Goal: Task Accomplishment & Management: Use online tool/utility

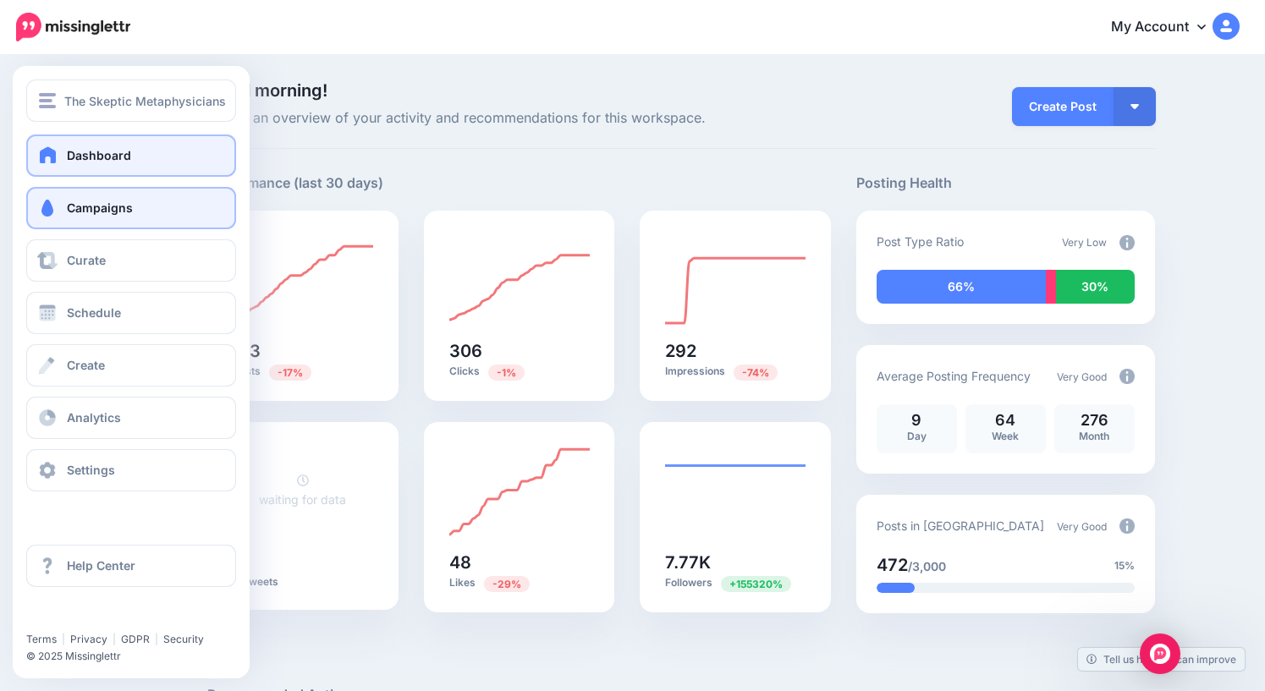
click at [59, 209] on link "Campaigns" at bounding box center [131, 208] width 210 height 42
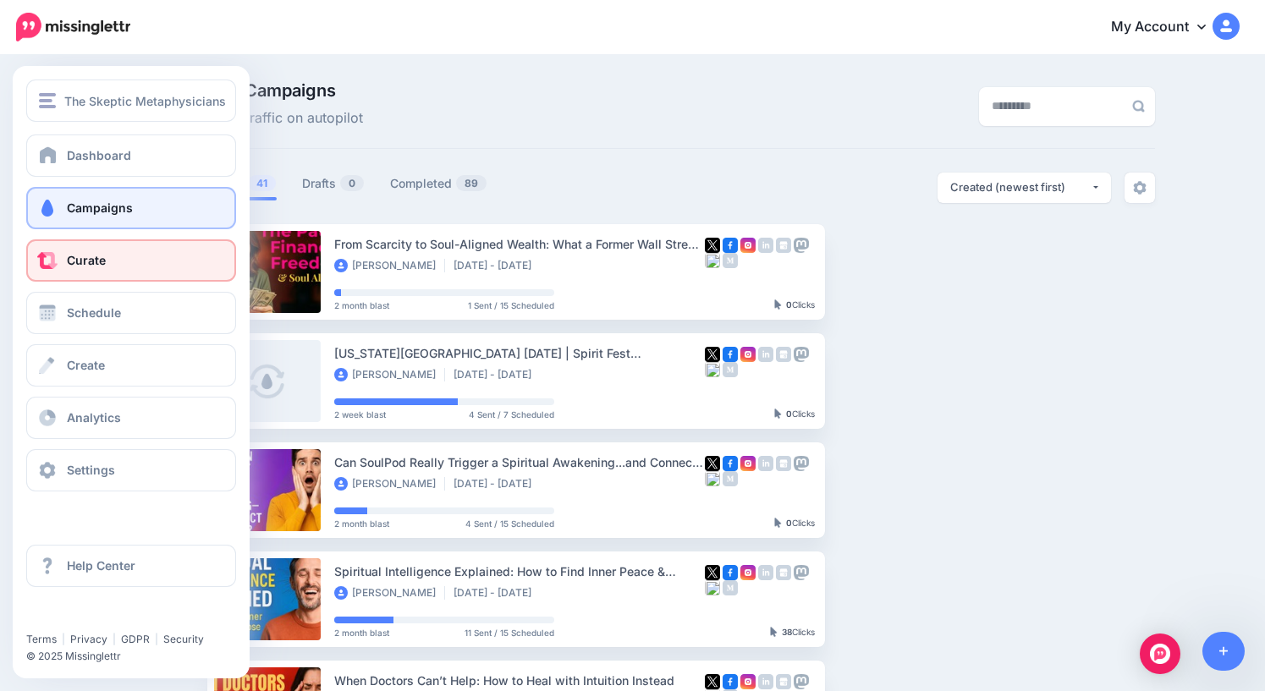
click at [80, 262] on span "Curate" at bounding box center [86, 260] width 39 height 14
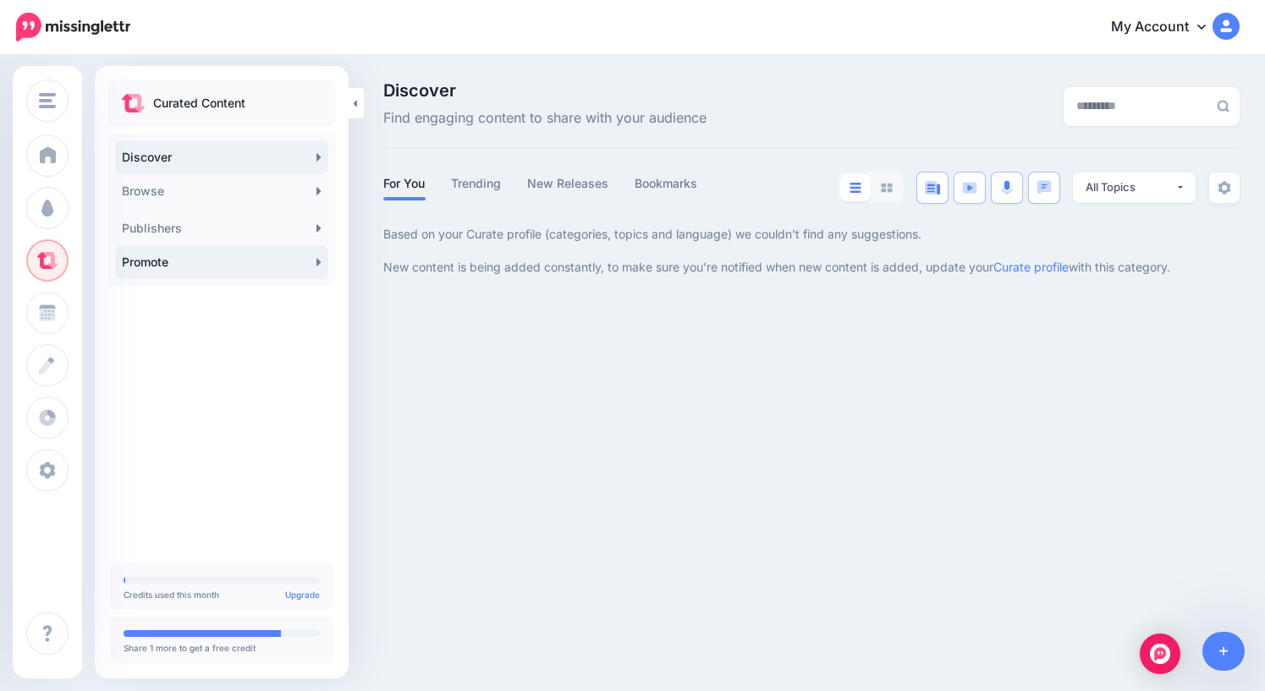
click at [223, 264] on link "Promote" at bounding box center [221, 262] width 213 height 34
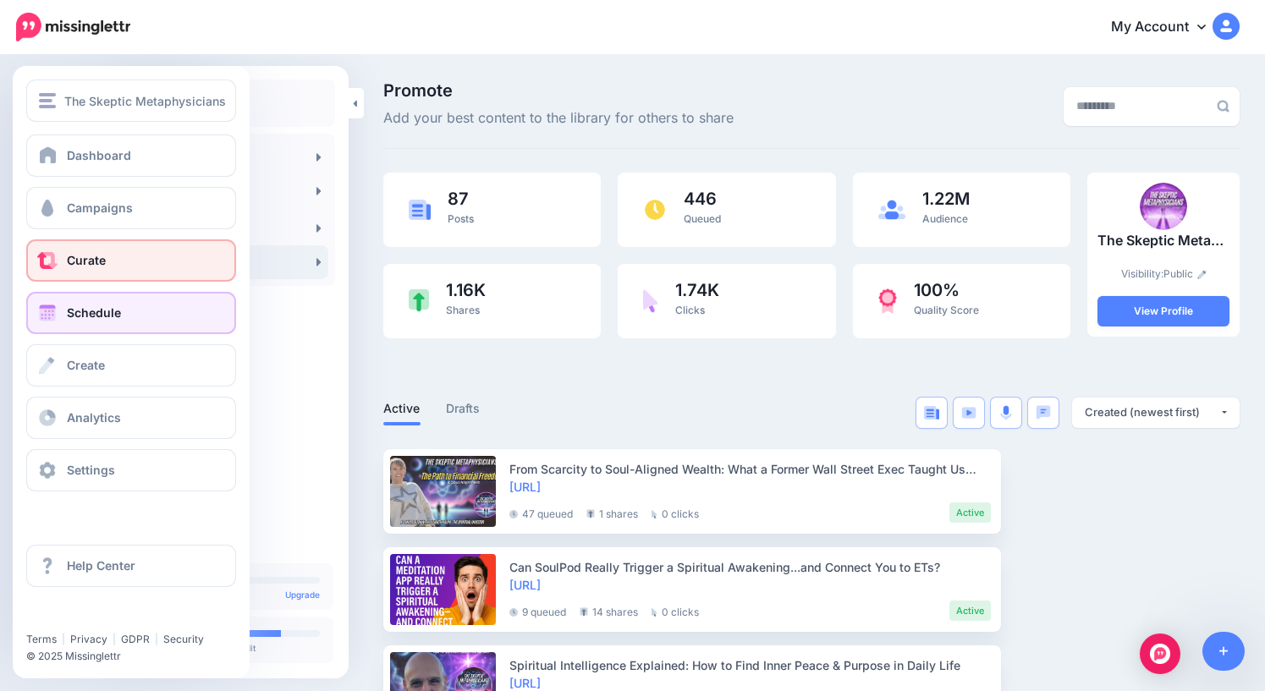
click at [92, 311] on span "Schedule" at bounding box center [94, 313] width 54 height 14
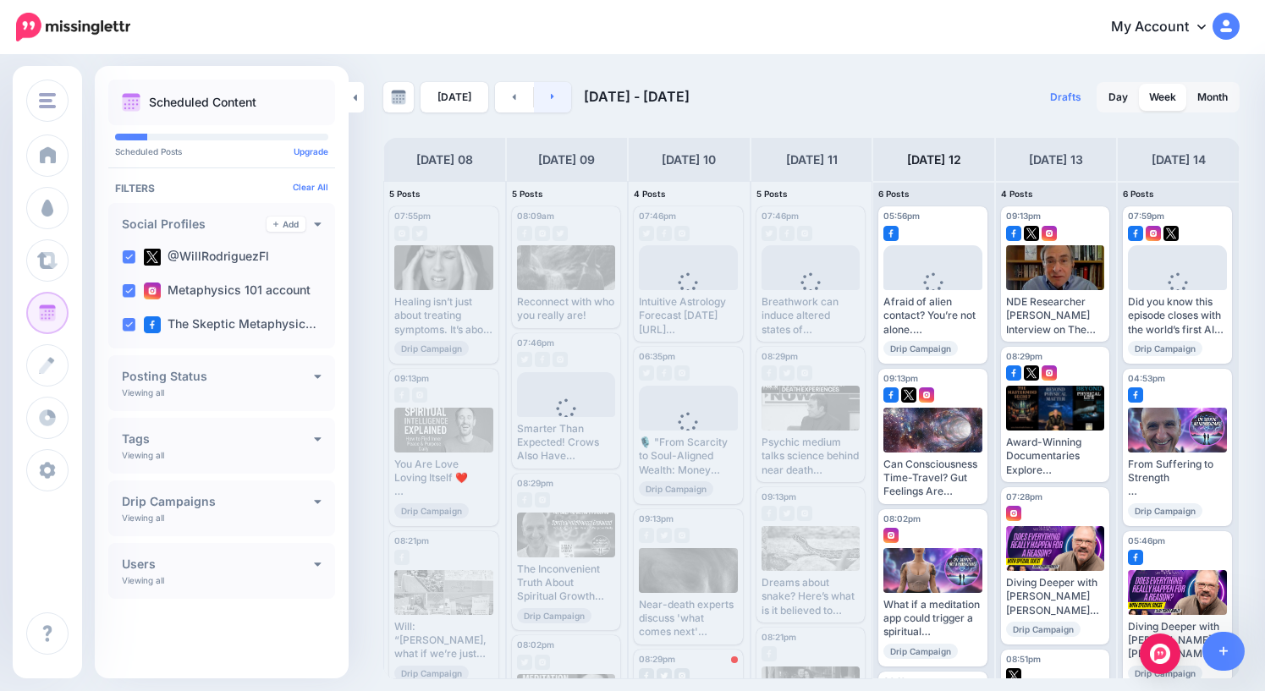
click at [551, 102] on link at bounding box center [553, 97] width 38 height 30
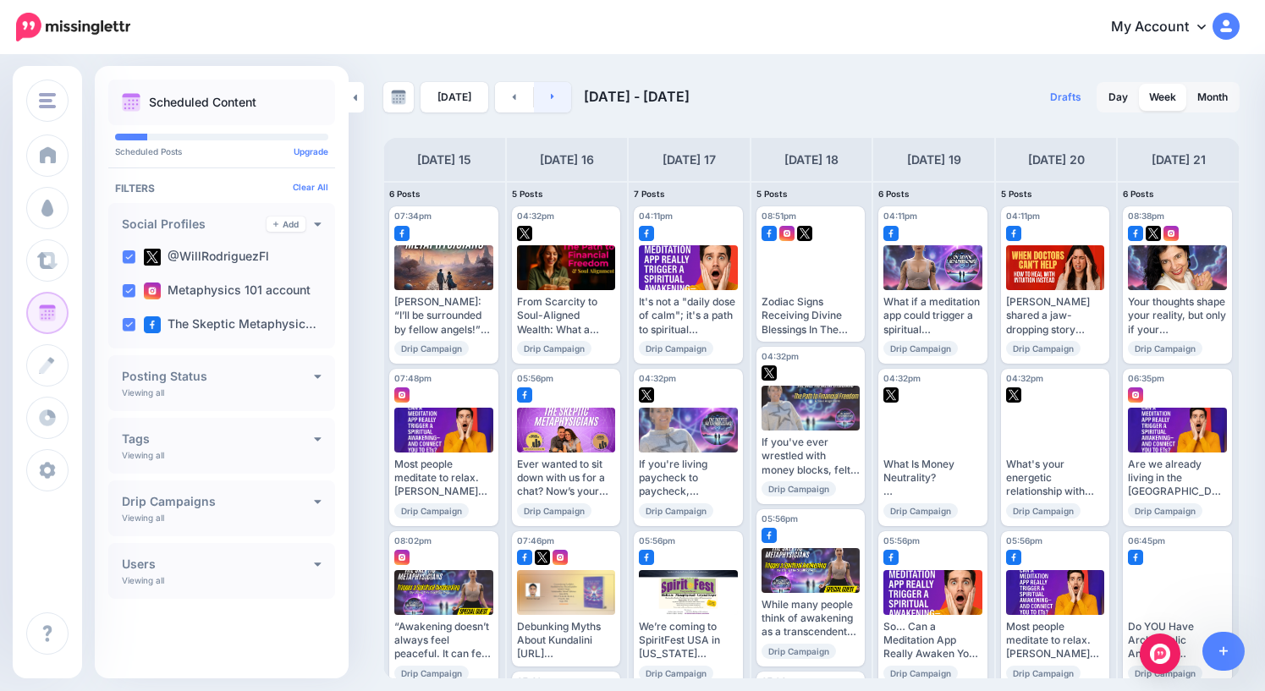
click at [551, 93] on icon at bounding box center [553, 96] width 4 height 10
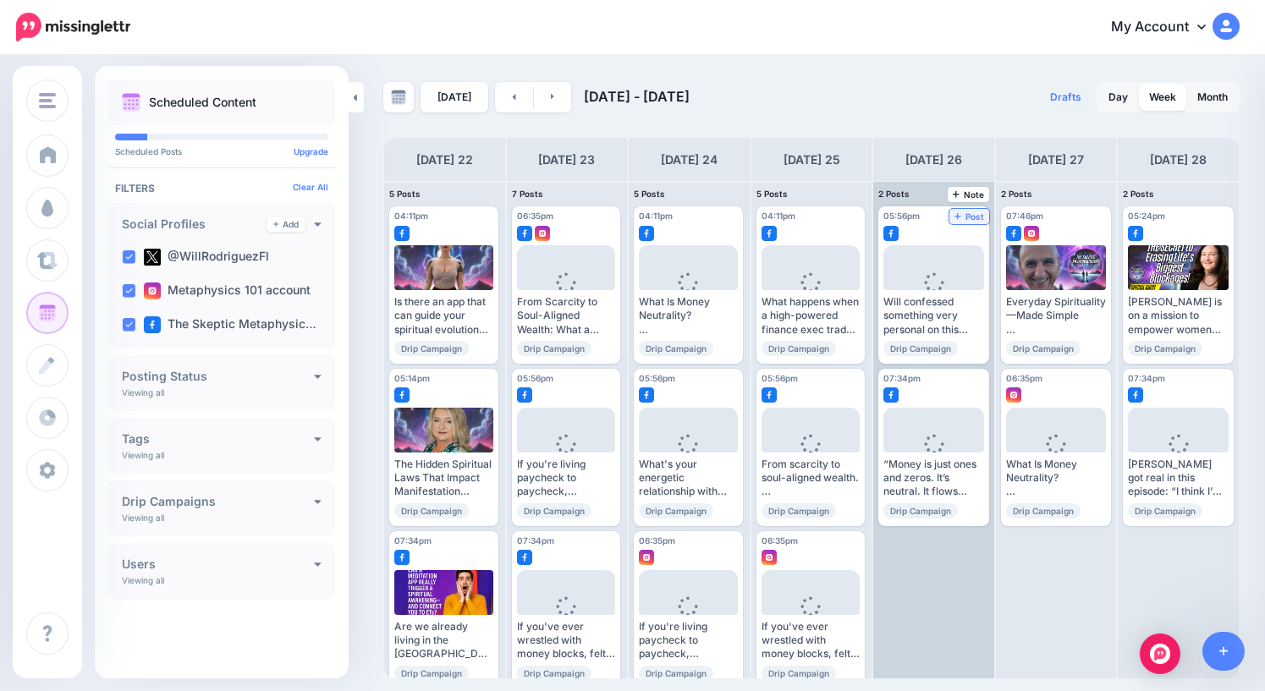
click at [976, 218] on span "Post" at bounding box center [970, 216] width 30 height 8
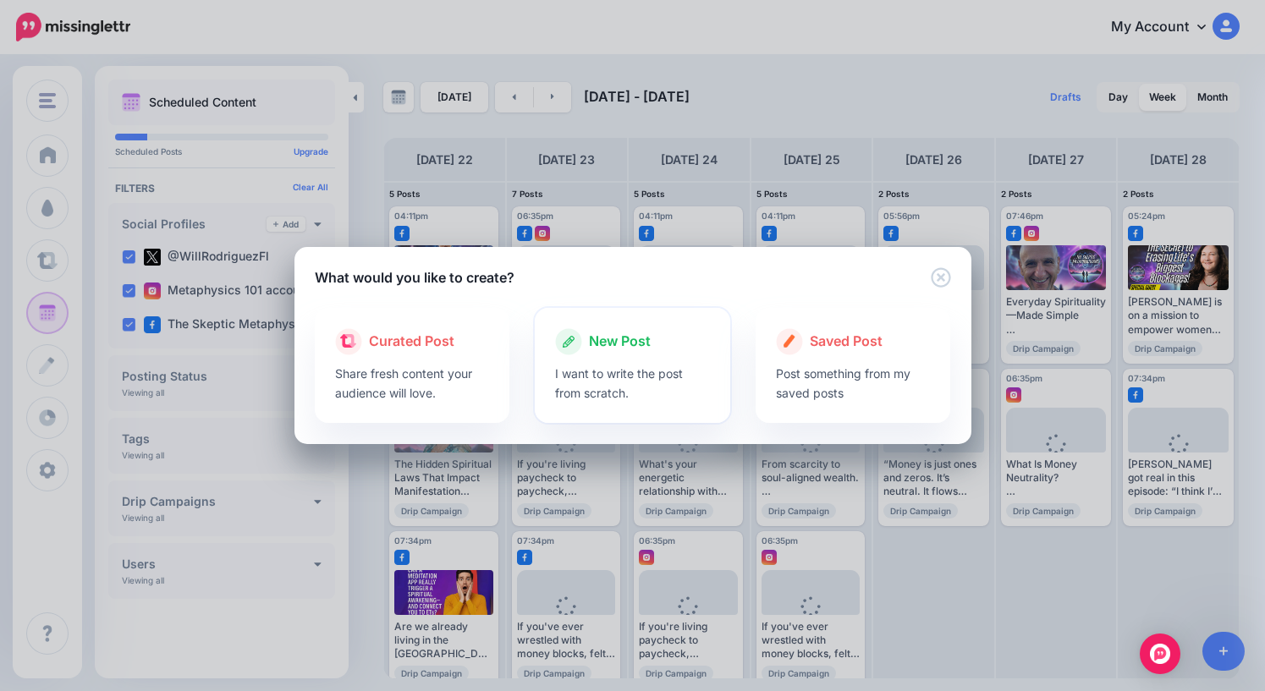
click at [632, 347] on span "New Post" at bounding box center [620, 342] width 62 height 22
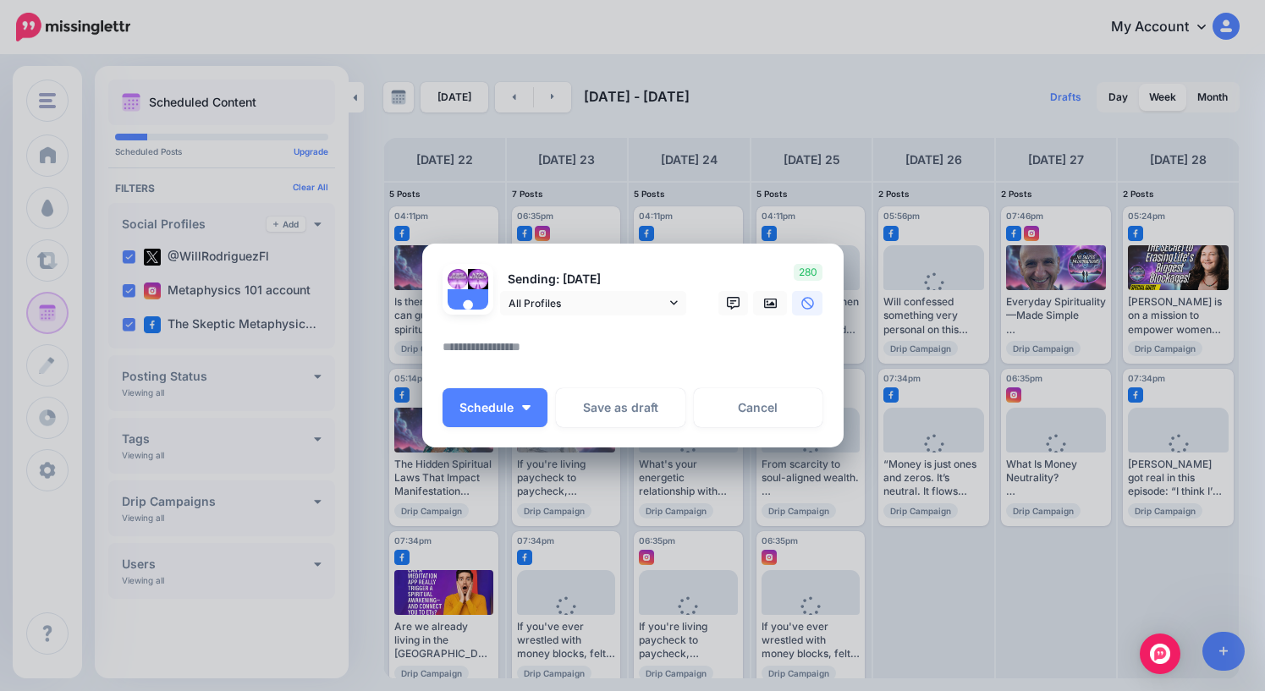
click at [539, 344] on textarea at bounding box center [637, 353] width 389 height 33
paste textarea "**********"
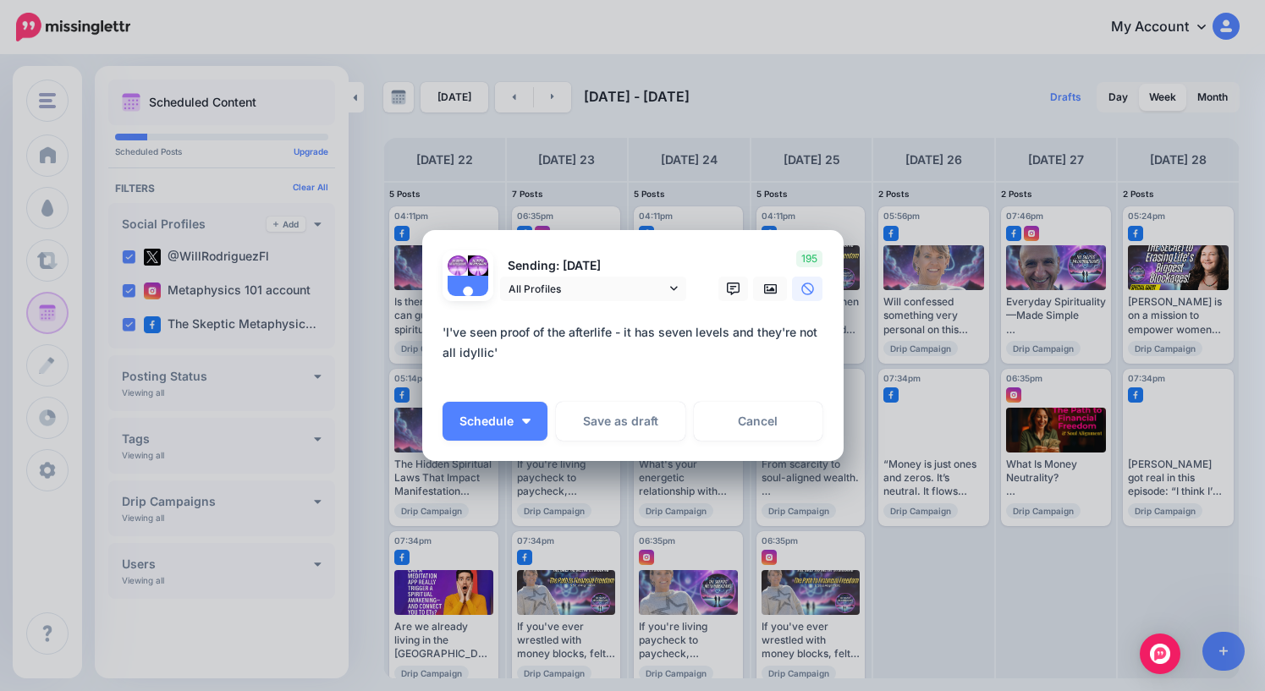
paste textarea "**********"
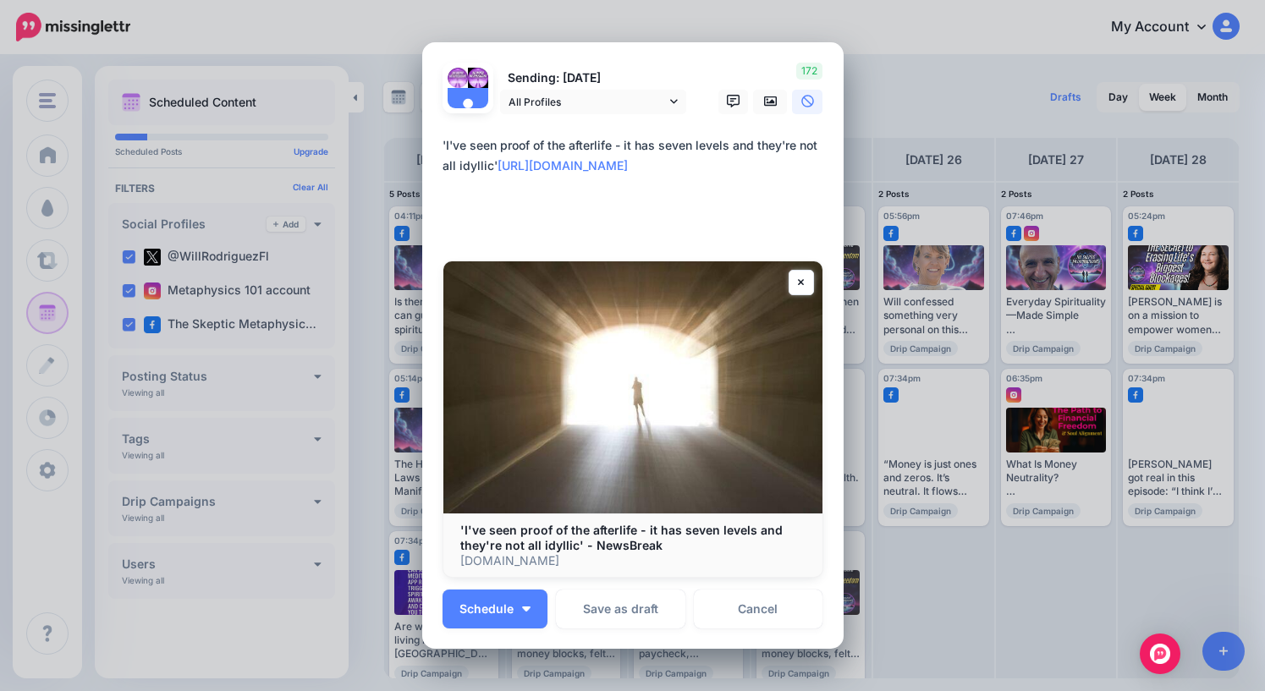
drag, startPoint x: 705, startPoint y: 227, endPoint x: 413, endPoint y: 132, distance: 307.0
click at [413, 132] on div "Create Post Loading Sending: [DATE] All Profiles" at bounding box center [632, 345] width 1265 height 691
click at [757, 168] on textarea "**********" at bounding box center [637, 186] width 389 height 102
type textarea "**********"
click at [510, 609] on span "Schedule" at bounding box center [487, 609] width 54 height 12
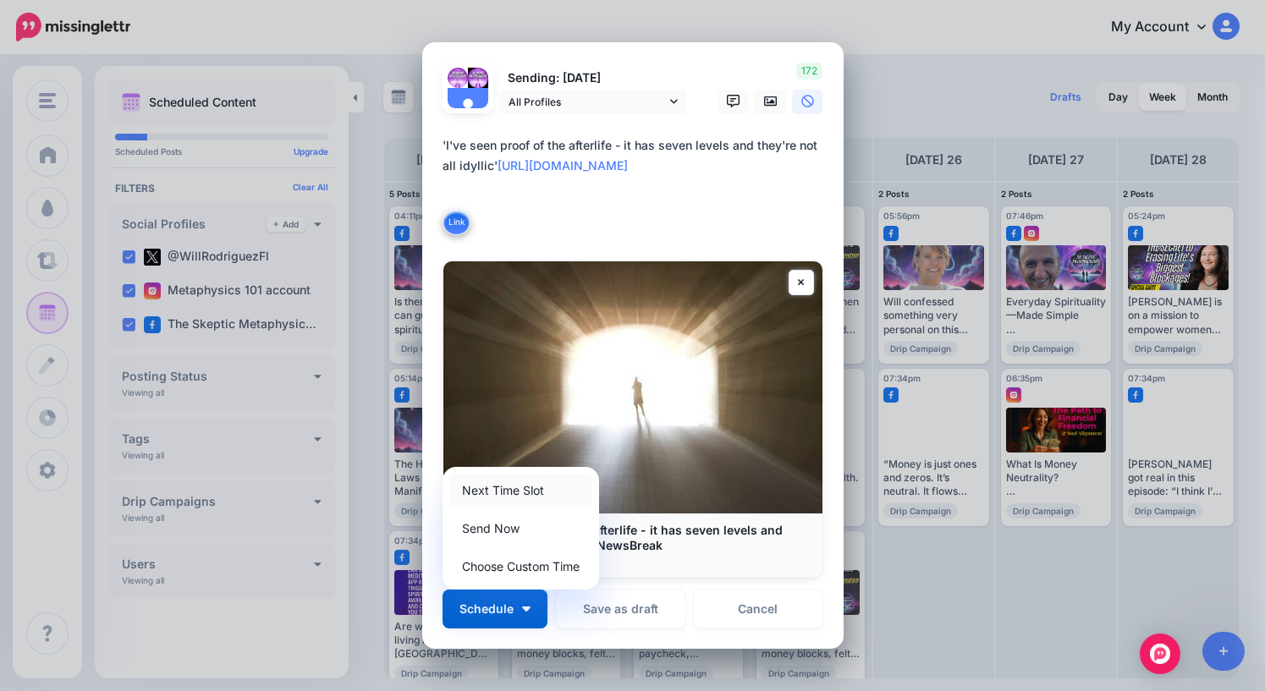
click at [505, 495] on link "Next Time Slot" at bounding box center [520, 490] width 143 height 33
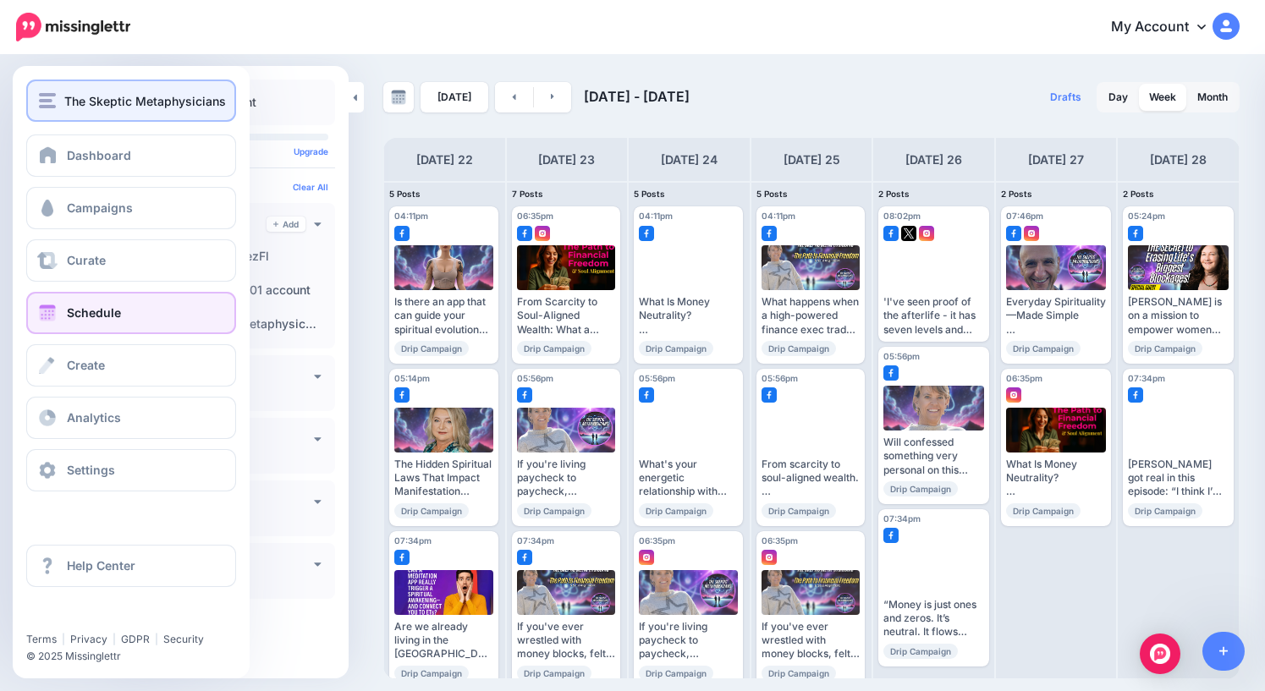
click at [64, 102] on span "The Skeptic Metaphysicians" at bounding box center [145, 100] width 162 height 19
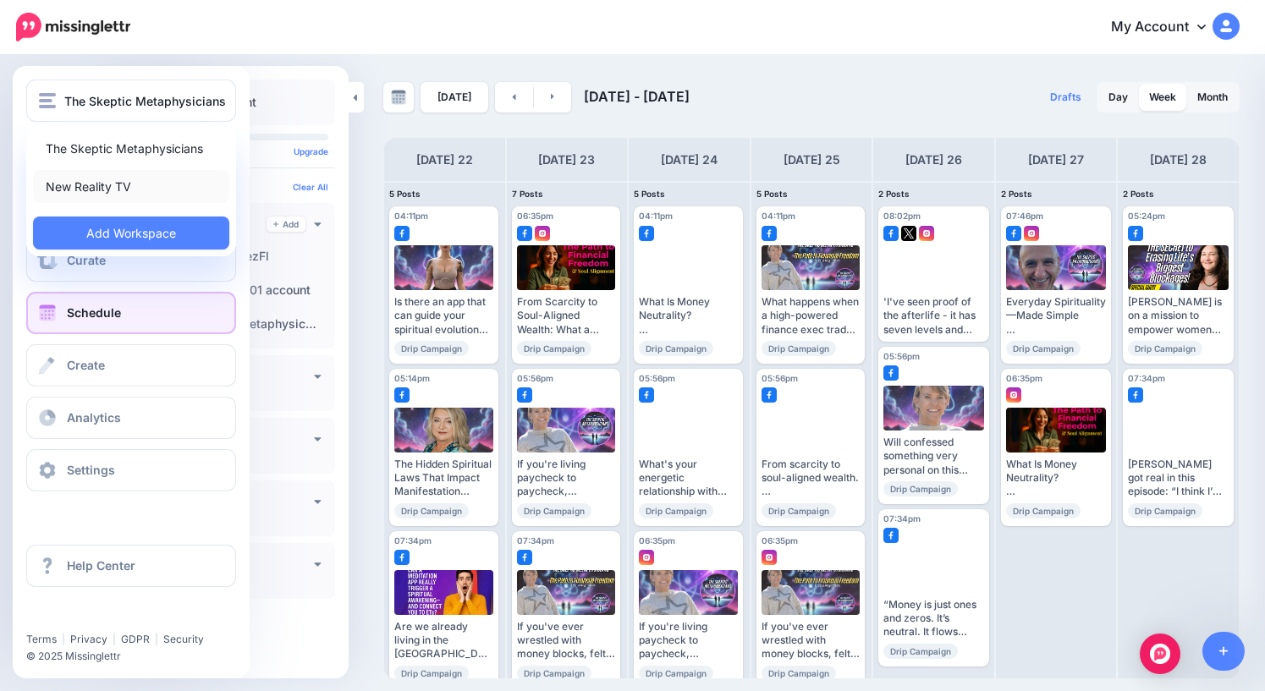
click at [105, 190] on link "New Reality TV" at bounding box center [131, 186] width 196 height 33
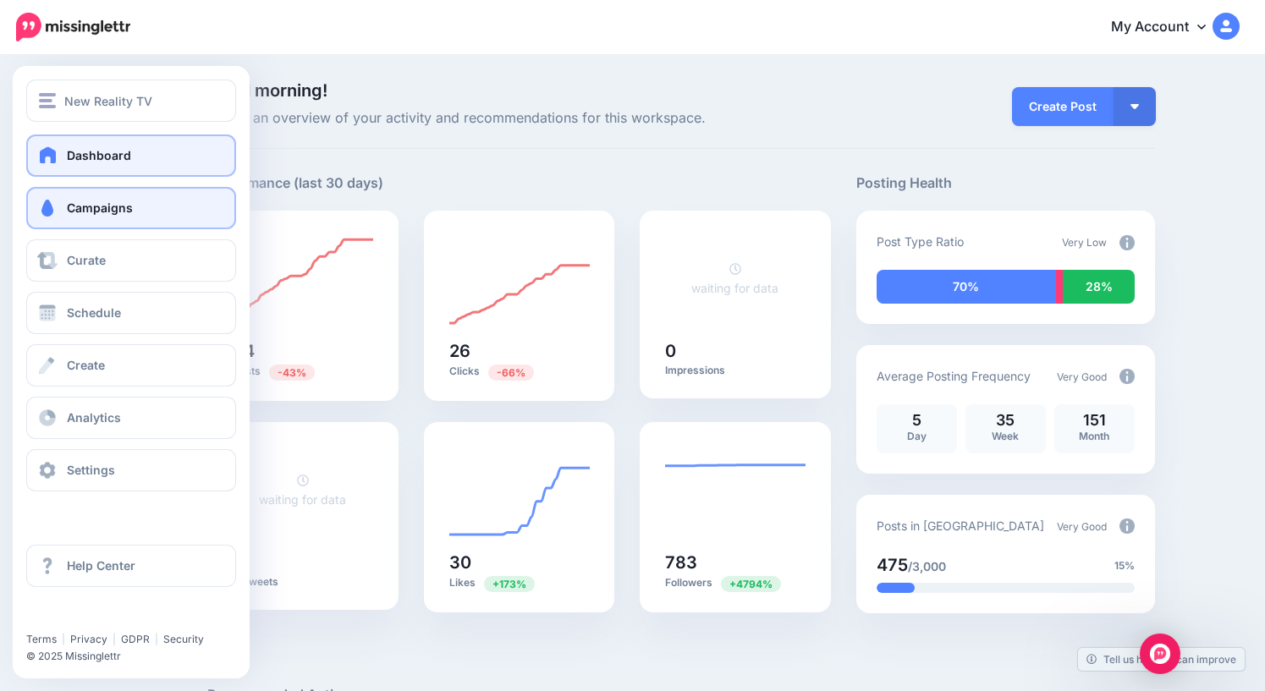
click at [92, 212] on span "Campaigns" at bounding box center [100, 208] width 66 height 14
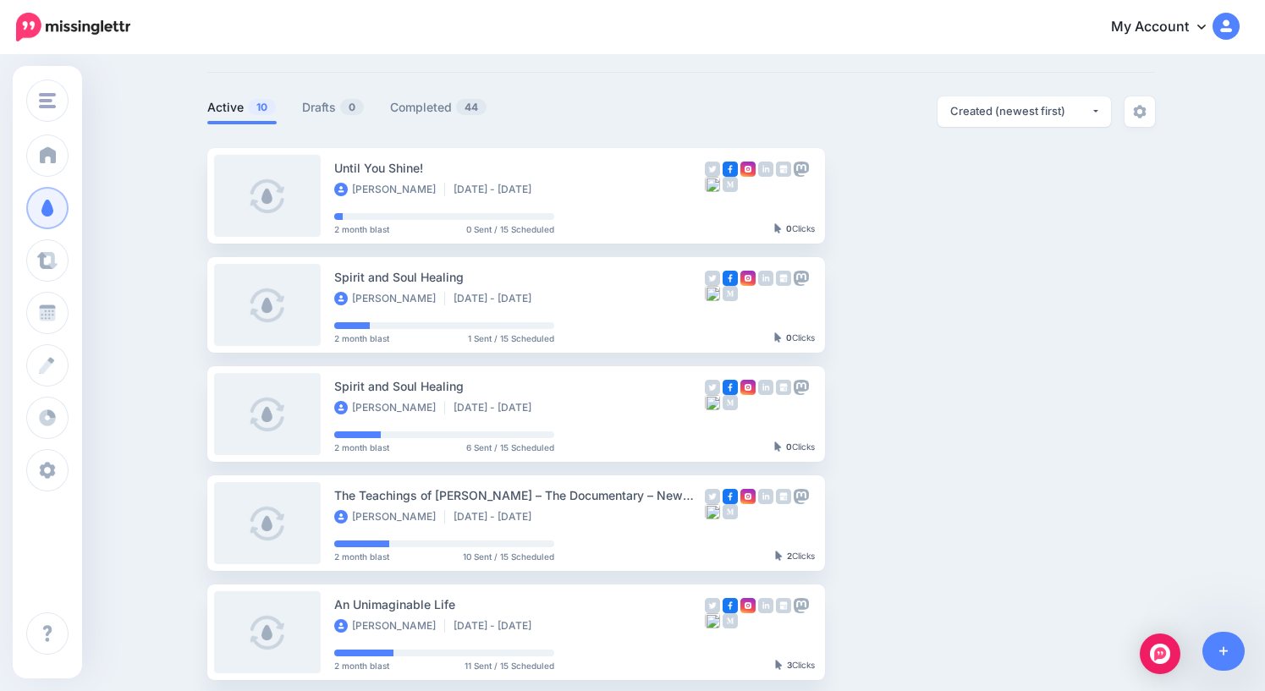
scroll to position [63, 0]
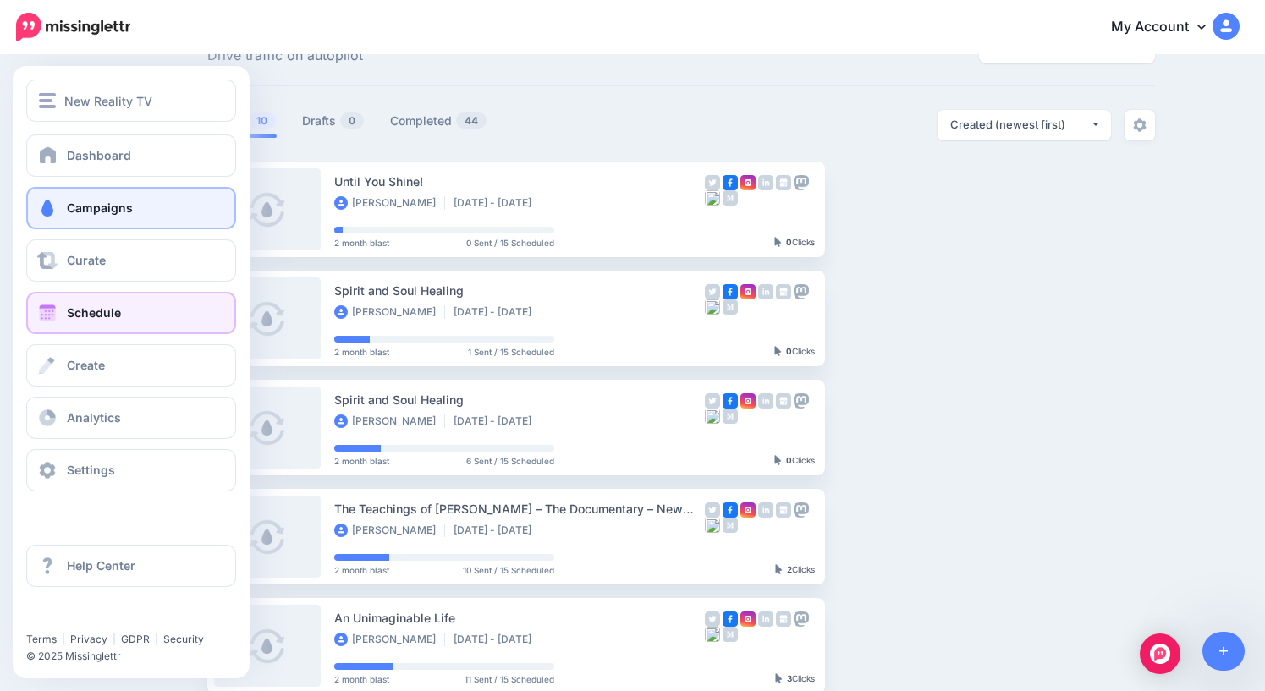
click at [81, 317] on span "Schedule" at bounding box center [94, 313] width 54 height 14
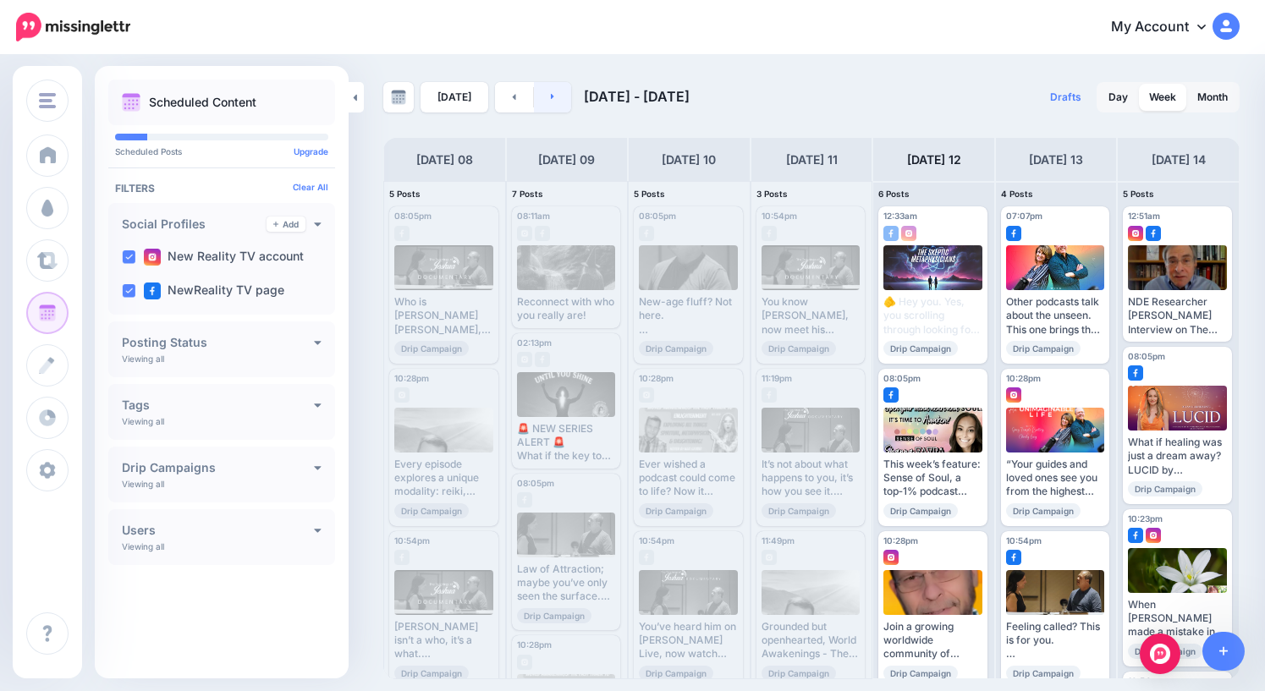
click at [549, 102] on link at bounding box center [553, 97] width 38 height 30
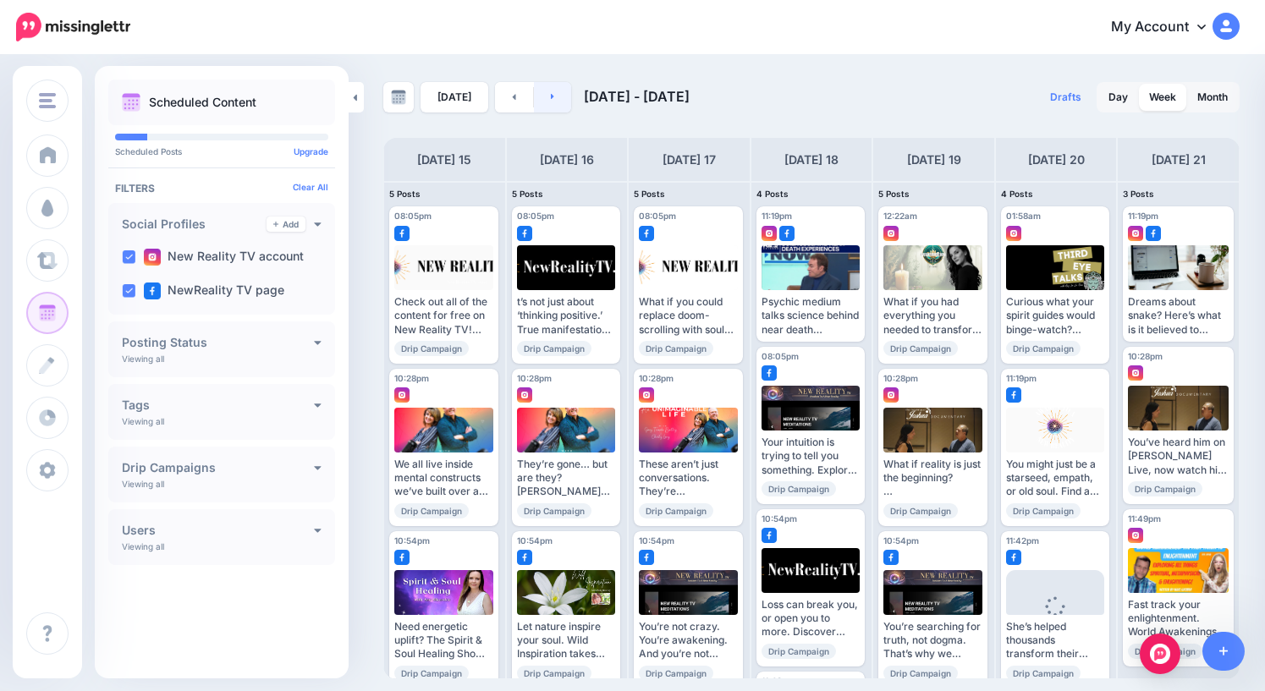
click at [554, 102] on link at bounding box center [553, 97] width 38 height 30
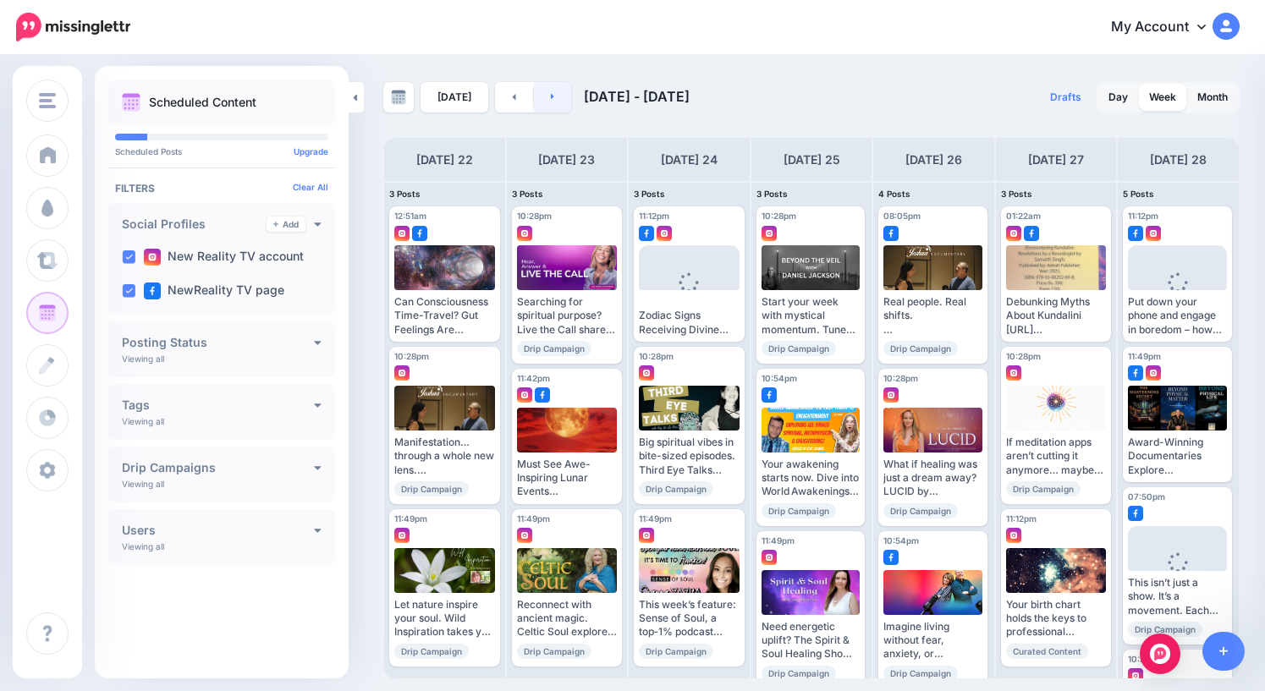
click at [552, 98] on link at bounding box center [553, 97] width 38 height 30
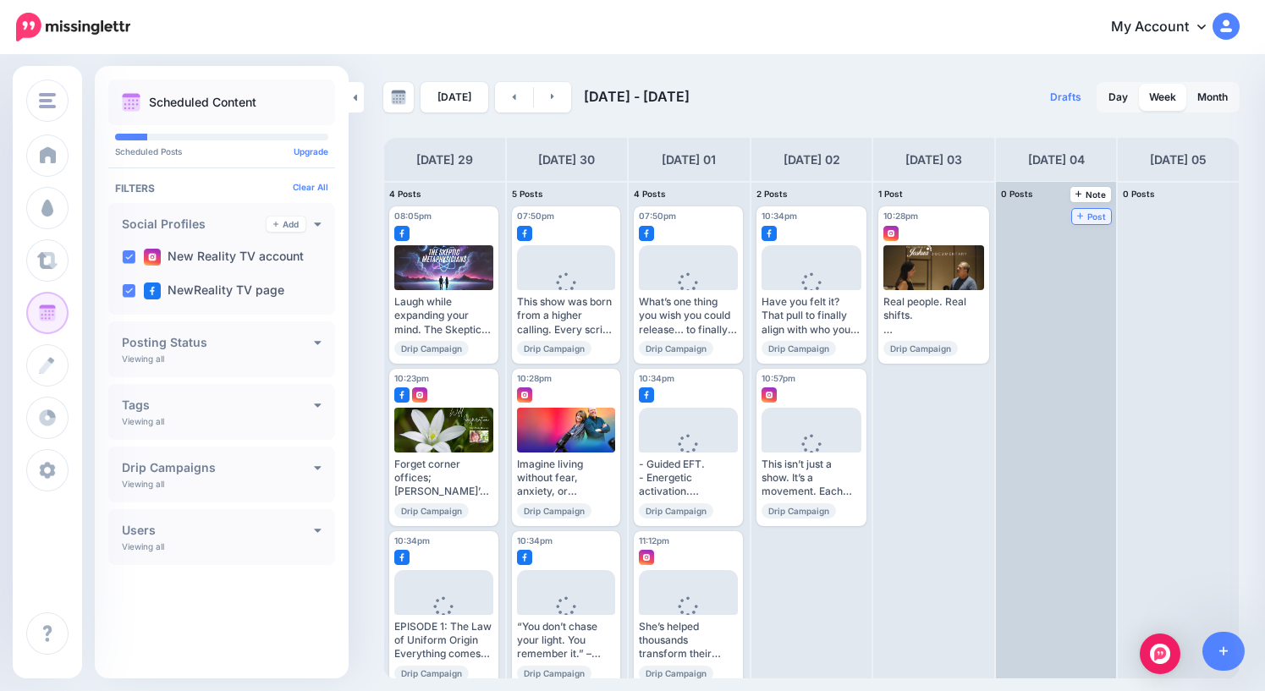
click at [1096, 218] on span "Post" at bounding box center [1092, 216] width 30 height 8
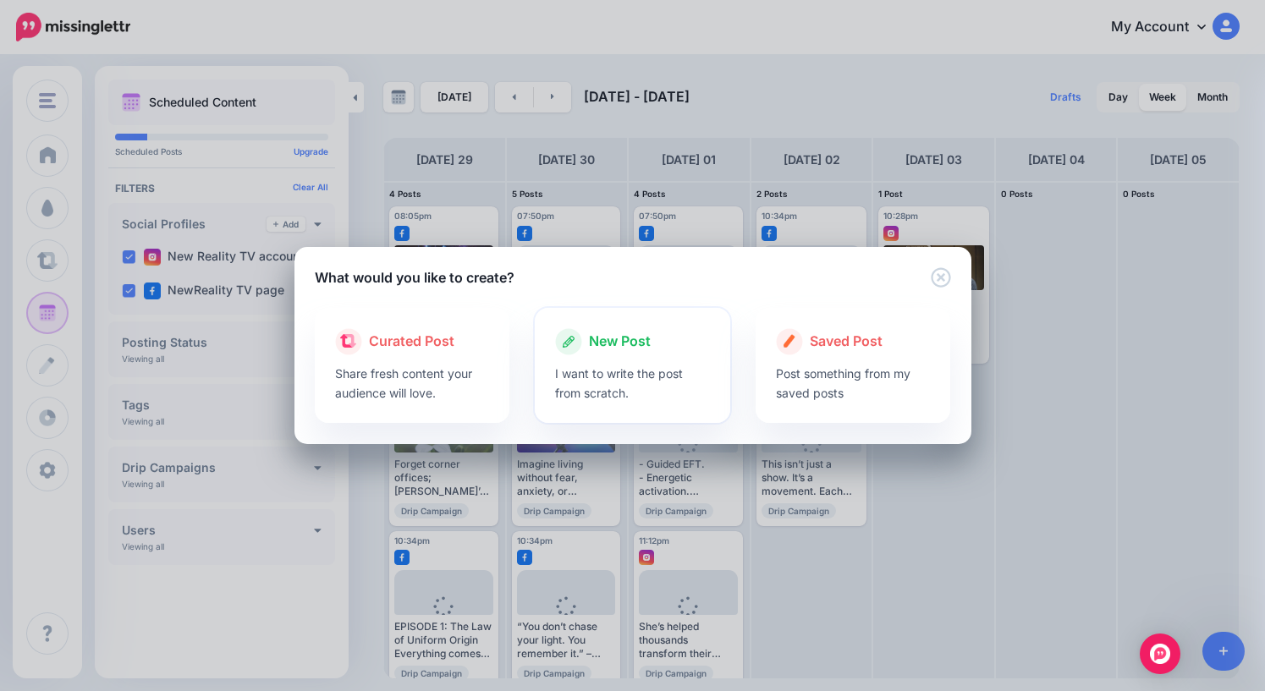
click at [634, 346] on span "New Post" at bounding box center [620, 342] width 62 height 22
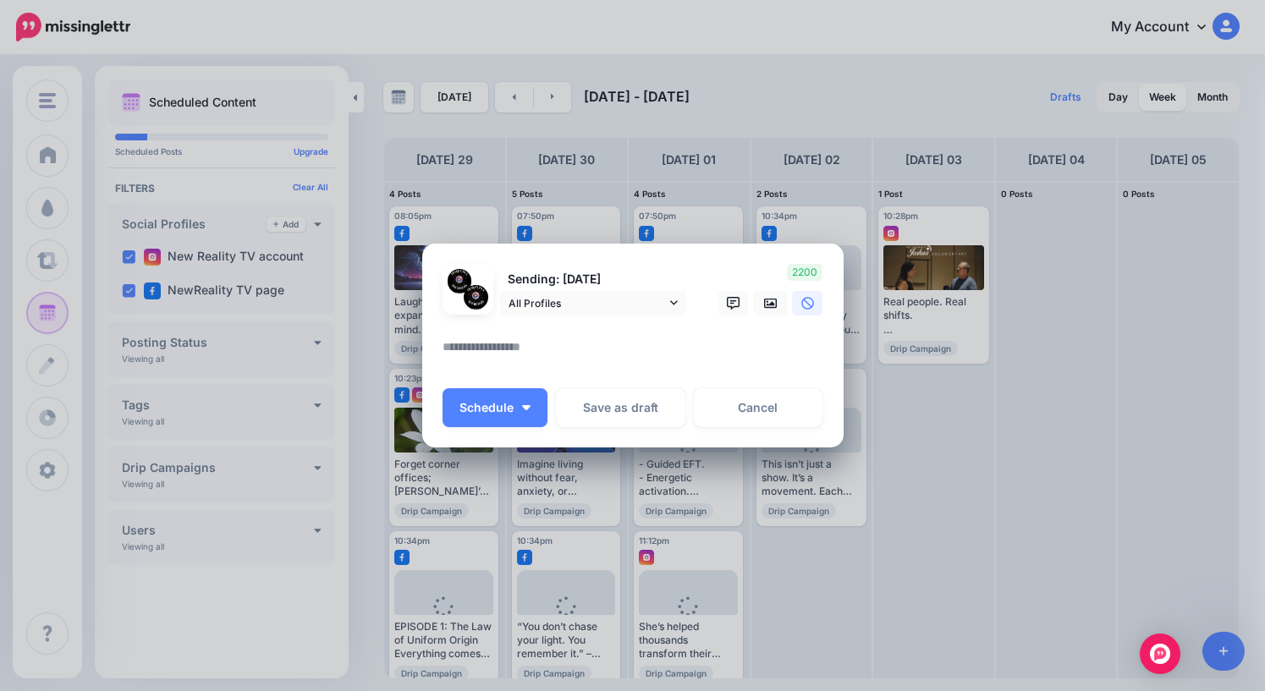
click at [614, 357] on textarea at bounding box center [637, 353] width 389 height 33
paste textarea "**********"
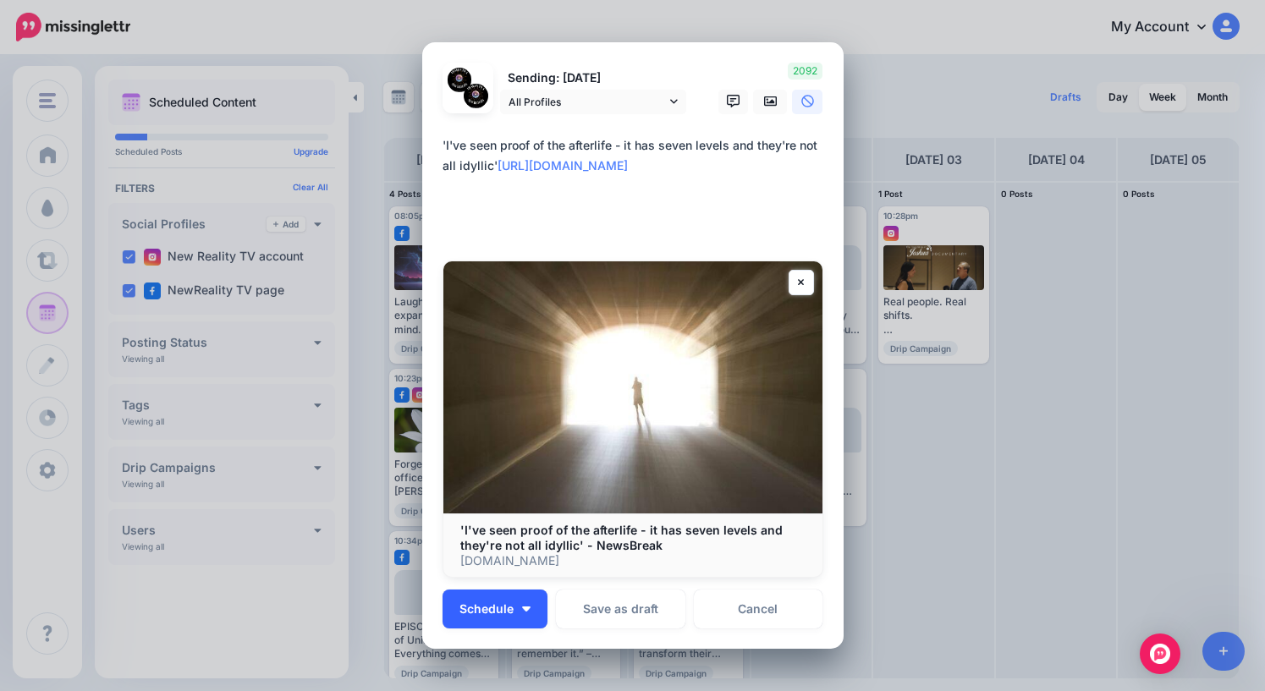
type textarea "**********"
click at [501, 622] on button "Schedule" at bounding box center [495, 609] width 105 height 39
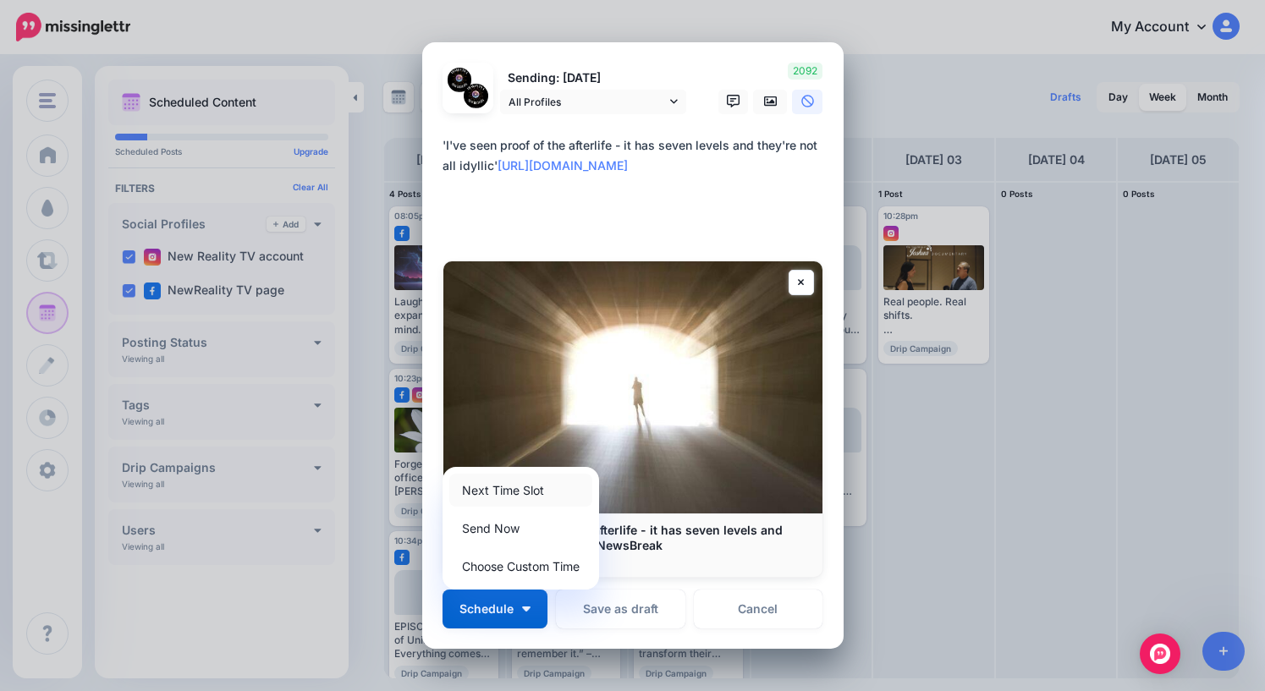
click at [516, 491] on link "Next Time Slot" at bounding box center [520, 490] width 143 height 33
